Goal: Information Seeking & Learning: Learn about a topic

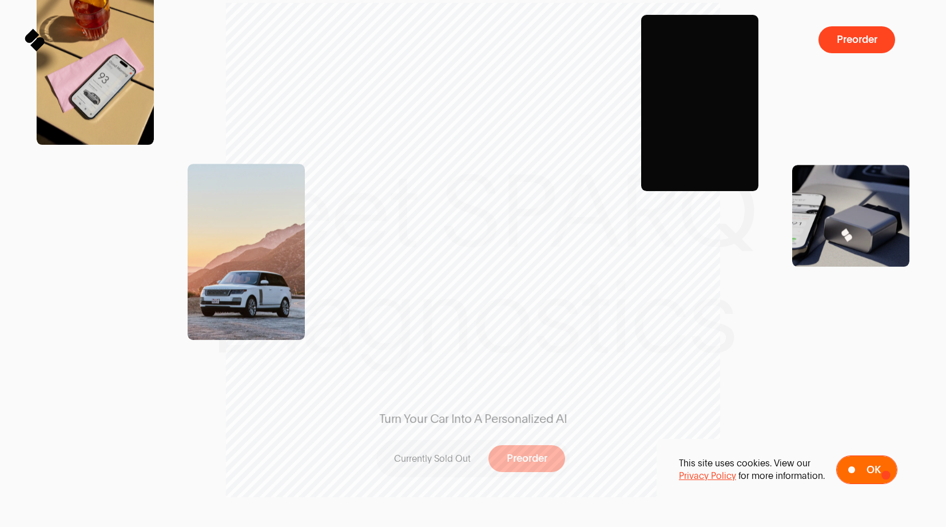
click at [886, 475] on span at bounding box center [867, 469] width 60 height 27
click at [886, 475] on div "Turn Your Car Into A Personalized AI Currently Sold Out Preorder" at bounding box center [473, 469] width 946 height 116
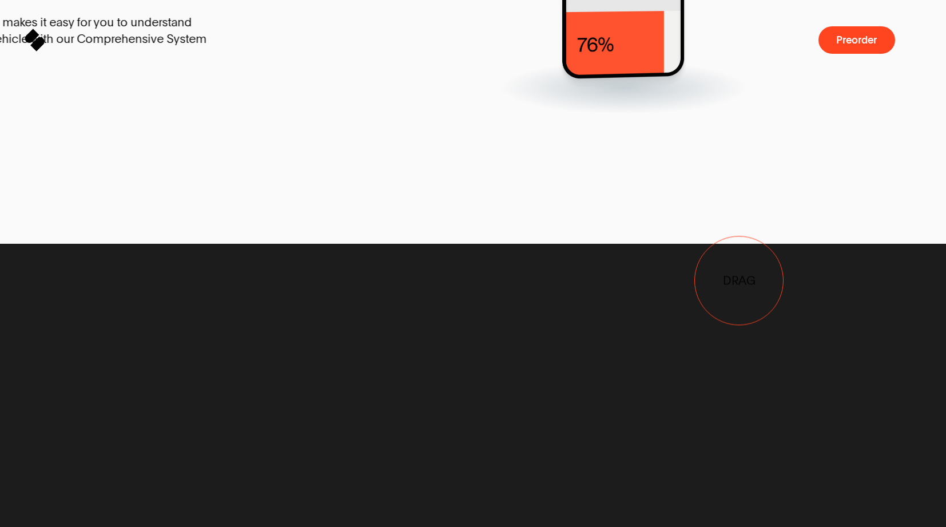
drag, startPoint x: 869, startPoint y: 271, endPoint x: 574, endPoint y: 290, distance: 295.3
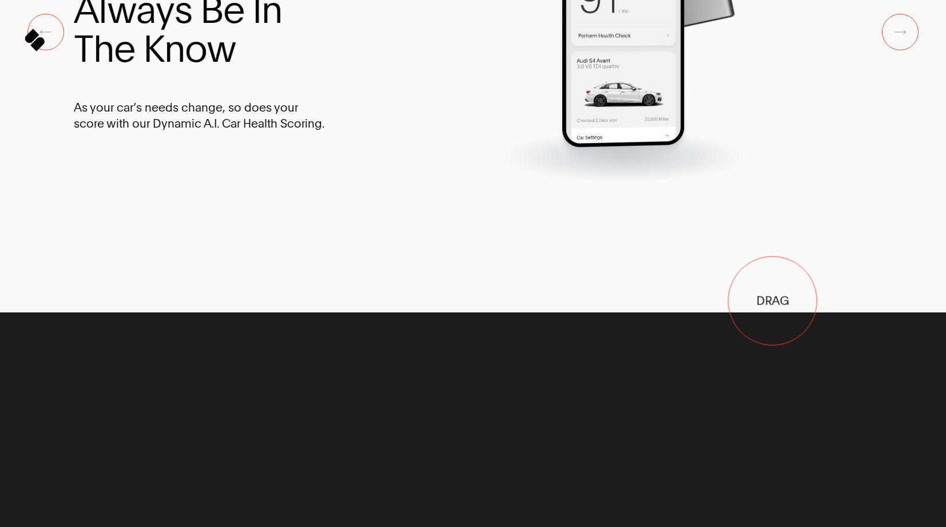
drag, startPoint x: 784, startPoint y: 299, endPoint x: 590, endPoint y: 314, distance: 194.6
click at [609, 181] on div at bounding box center [594, 32] width 439 height 298
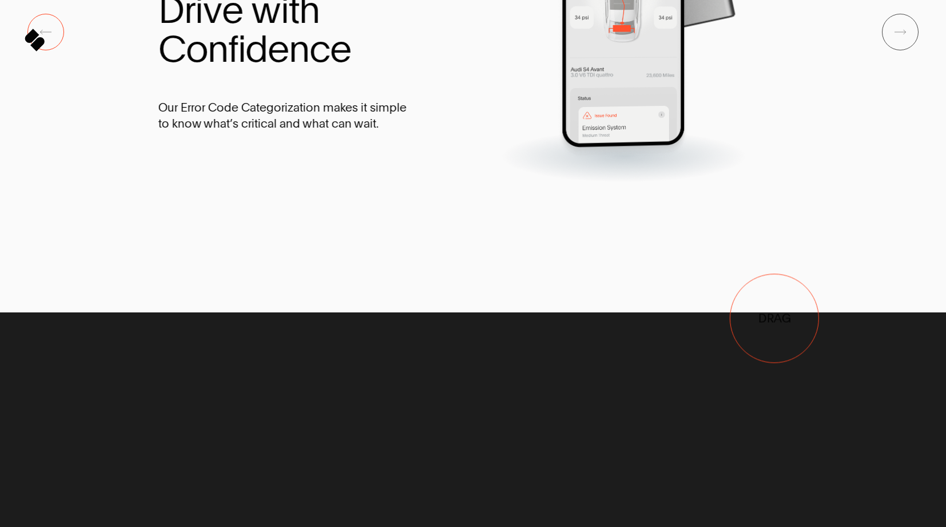
drag, startPoint x: 755, startPoint y: 316, endPoint x: 863, endPoint y: 320, distance: 107.7
click at [838, 181] on div at bounding box center [678, 32] width 439 height 298
drag, startPoint x: 863, startPoint y: 320, endPoint x: 881, endPoint y: 320, distance: 17.7
click at [866, 181] on div at bounding box center [678, 32] width 439 height 298
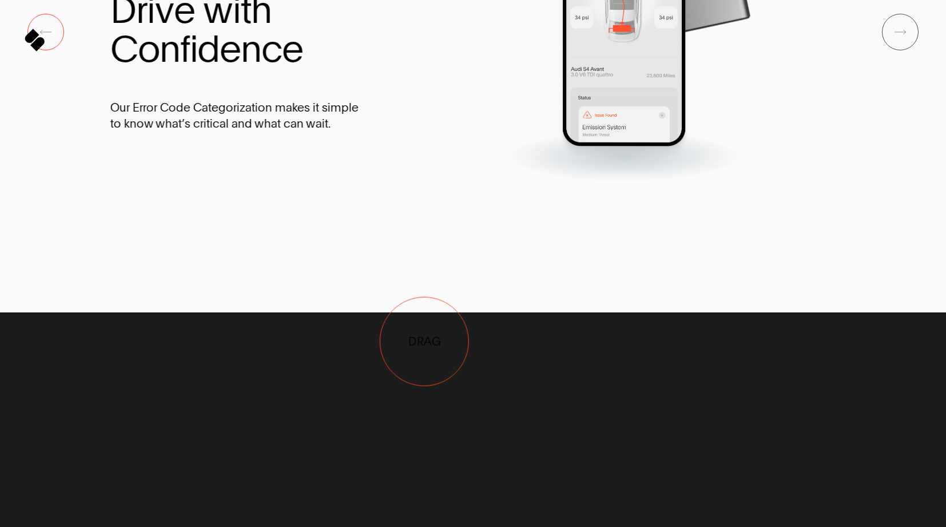
drag, startPoint x: 442, startPoint y: 344, endPoint x: 751, endPoint y: 338, distance: 308.5
click at [716, 181] on div at bounding box center [630, 32] width 439 height 298
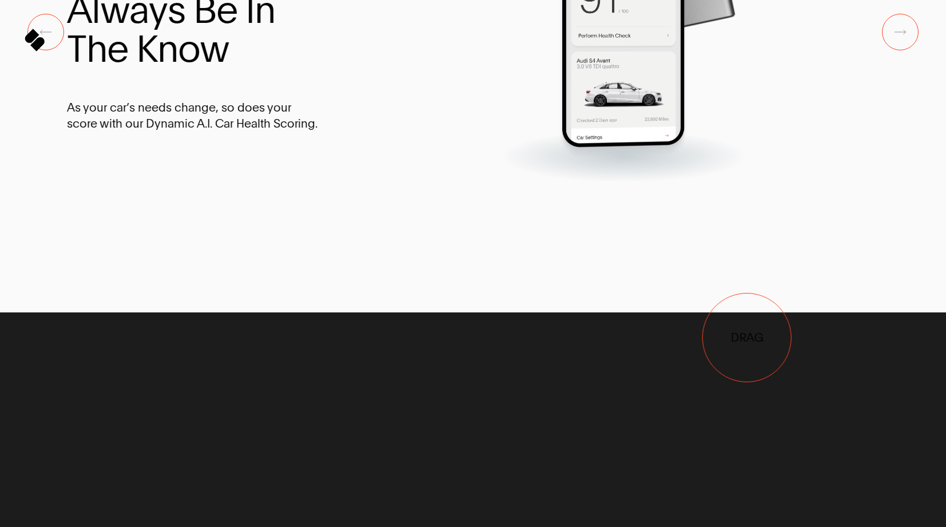
drag, startPoint x: 751, startPoint y: 337, endPoint x: 484, endPoint y: 347, distance: 268.0
click at [599, 181] on div at bounding box center [588, 32] width 439 height 298
click at [530, 181] on div at bounding box center [588, 32] width 439 height 298
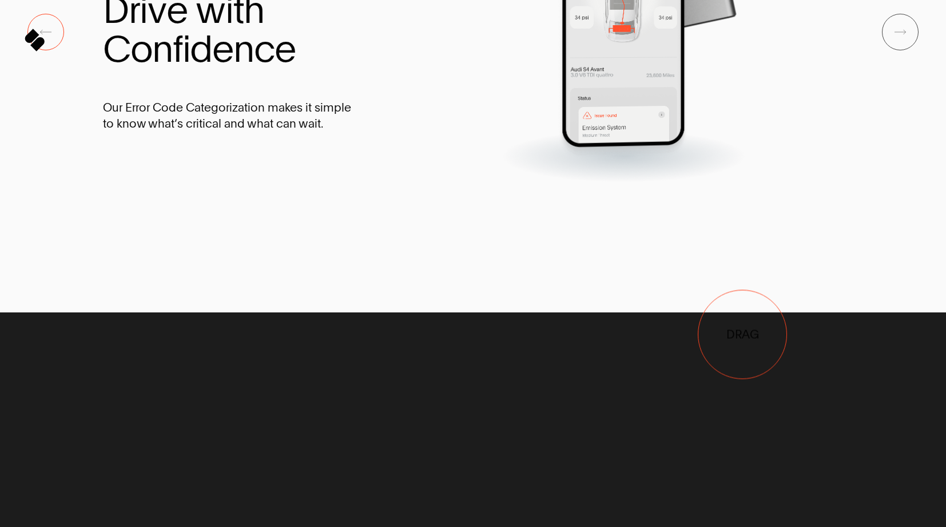
drag, startPoint x: 731, startPoint y: 335, endPoint x: 657, endPoint y: 340, distance: 74.0
click at [690, 181] on div at bounding box center [624, 32] width 439 height 298
drag, startPoint x: 657, startPoint y: 340, endPoint x: 510, endPoint y: 346, distance: 146.6
click at [588, 181] on div at bounding box center [624, 32] width 439 height 298
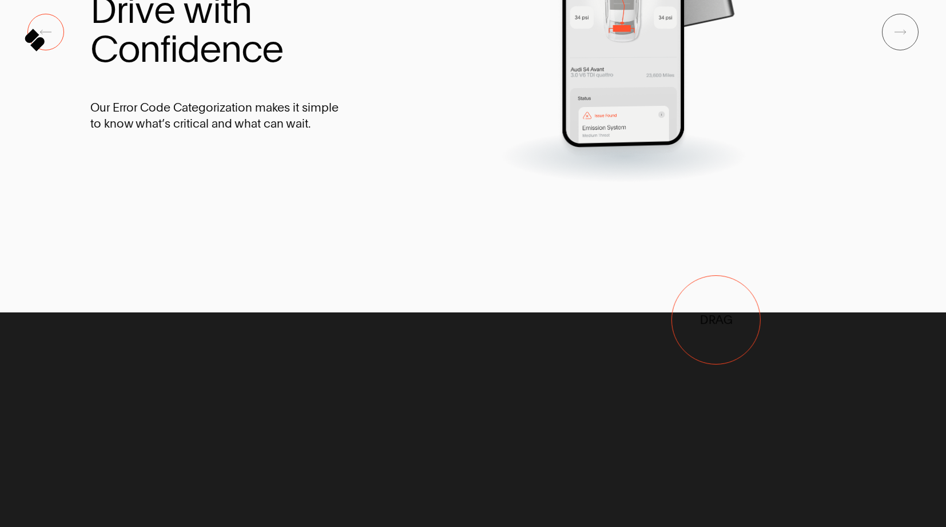
drag, startPoint x: 826, startPoint y: 315, endPoint x: 374, endPoint y: 336, distance: 453.1
click at [393, 181] on div at bounding box center [611, 32] width 439 height 298
